Goal: Check status: Check status

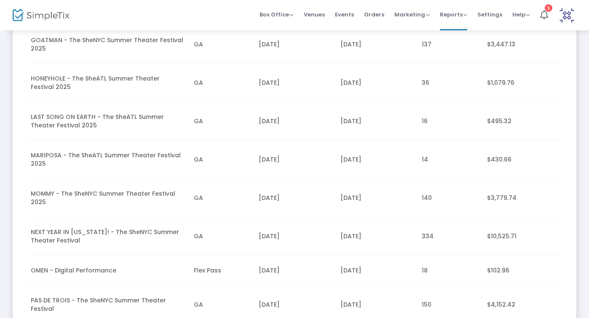
scroll to position [296, 0]
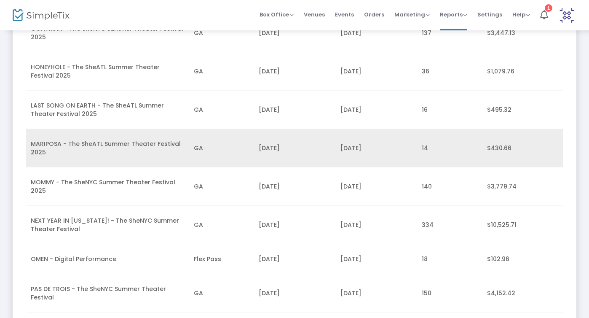
click at [214, 157] on td "GA" at bounding box center [221, 148] width 65 height 38
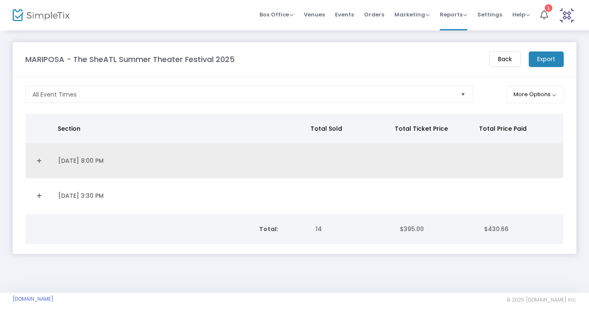
click at [102, 163] on td "[DATE] 8:00 PM" at bounding box center [180, 160] width 255 height 35
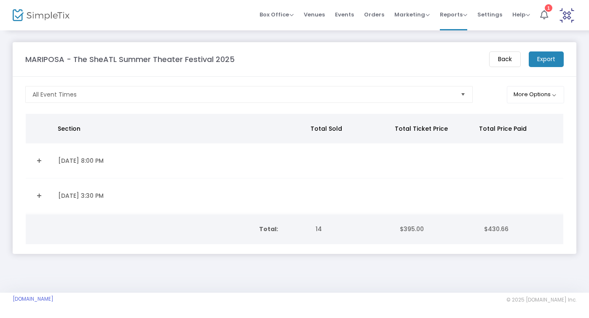
click at [75, 161] on td "[DATE] 8:00 PM" at bounding box center [180, 160] width 255 height 35
click at [38, 159] on link "Expand Details" at bounding box center [39, 160] width 17 height 13
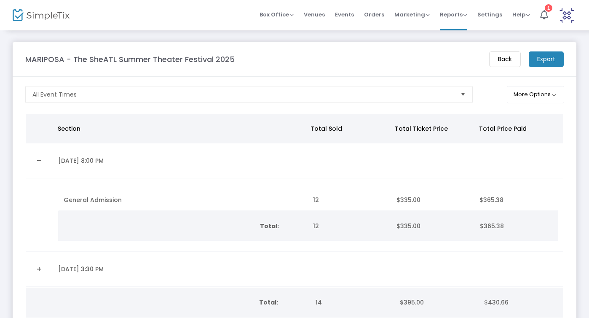
scroll to position [50, 0]
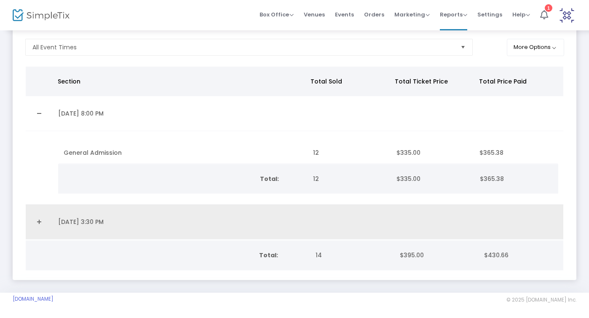
click at [39, 220] on link "Expand Details" at bounding box center [39, 221] width 17 height 13
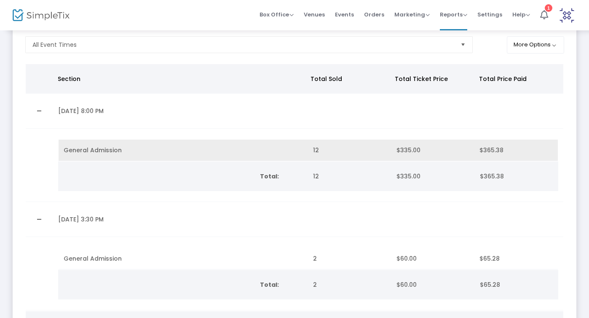
scroll to position [0, 0]
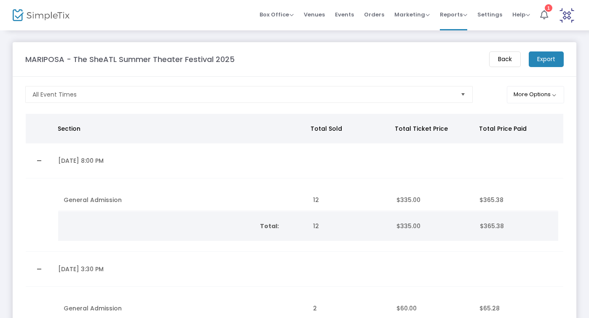
click at [500, 54] on m-button "Back" at bounding box center [505, 59] width 32 height 16
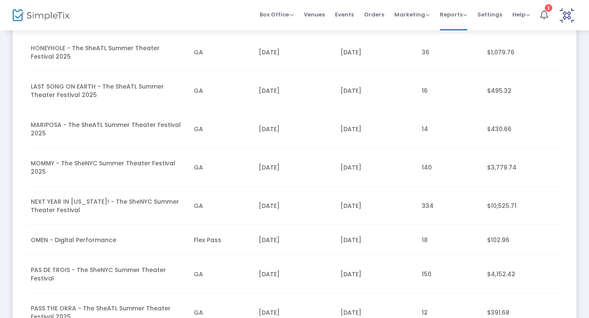
scroll to position [305, 0]
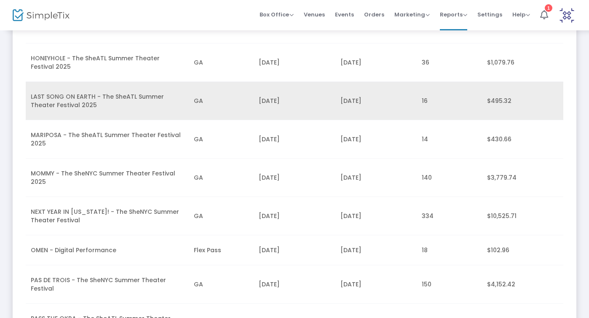
click at [113, 105] on td "LAST SONG ON EARTH - The SheATL Summer Theater Festival 2025" at bounding box center [107, 101] width 163 height 38
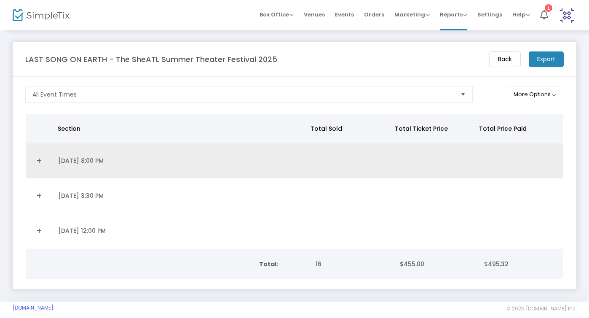
click at [81, 164] on td "[DATE] 8:00 PM" at bounding box center [180, 160] width 255 height 35
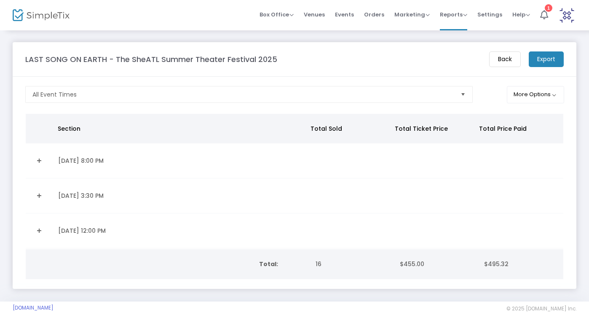
click at [39, 161] on link "Expand Details" at bounding box center [39, 160] width 17 height 13
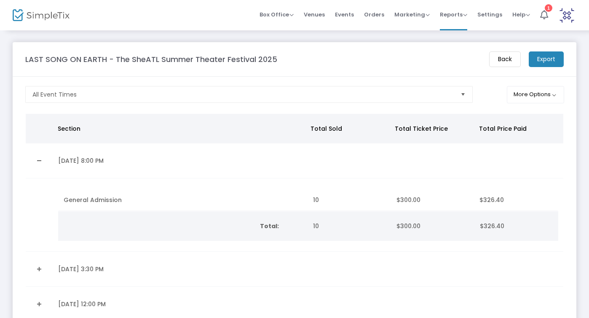
scroll to position [42, 0]
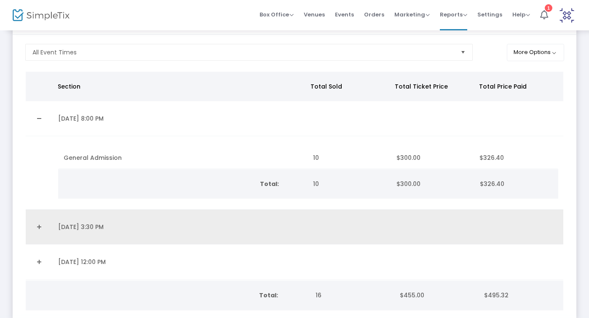
click at [38, 229] on link "Expand Details" at bounding box center [39, 226] width 17 height 13
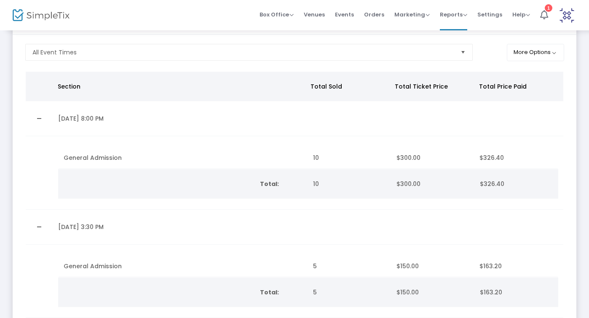
scroll to position [0, 0]
